Goal: Find specific page/section: Find specific page/section

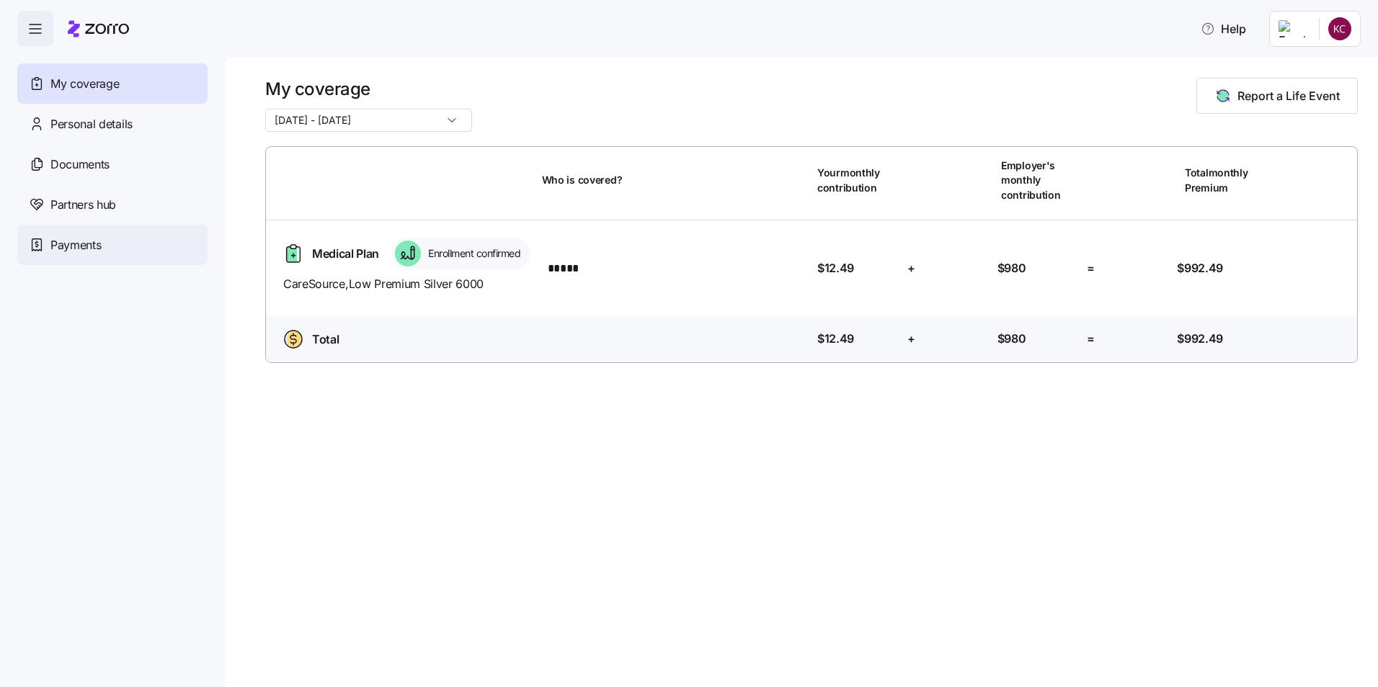
click at [106, 244] on div "Payments" at bounding box center [112, 245] width 190 height 40
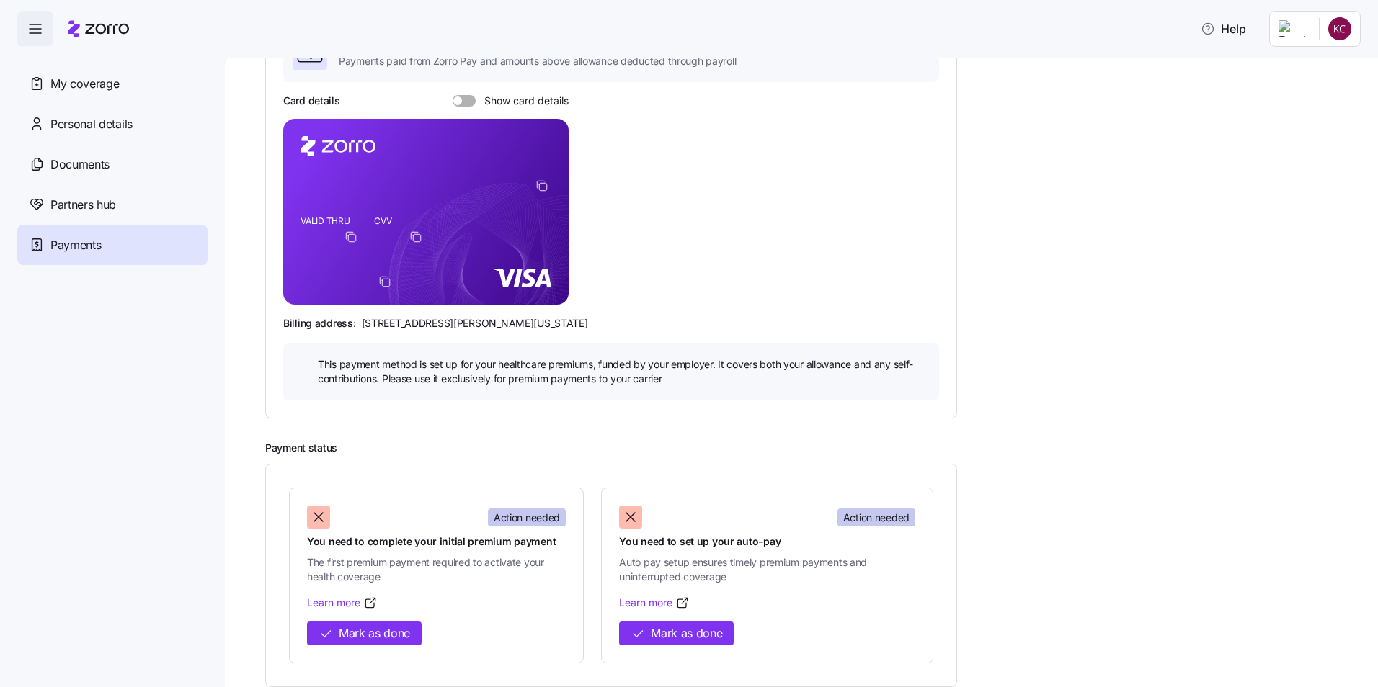
scroll to position [161, 0]
